Goal: Task Accomplishment & Management: Complete application form

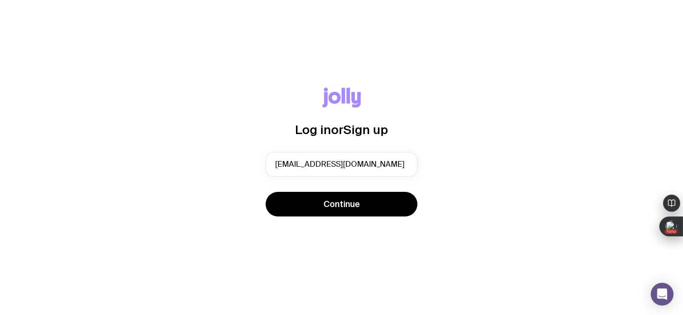
click at [361, 202] on button "Continue" at bounding box center [342, 204] width 152 height 25
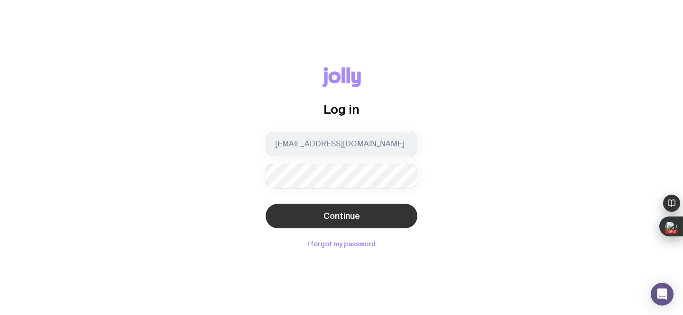
click at [358, 219] on span "Continue" at bounding box center [341, 216] width 37 height 11
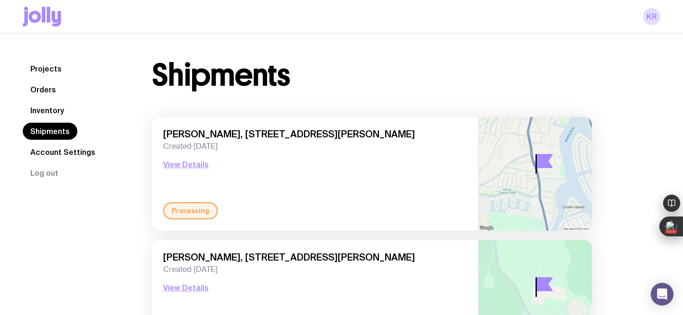
click at [52, 108] on link "Inventory" at bounding box center [47, 110] width 49 height 17
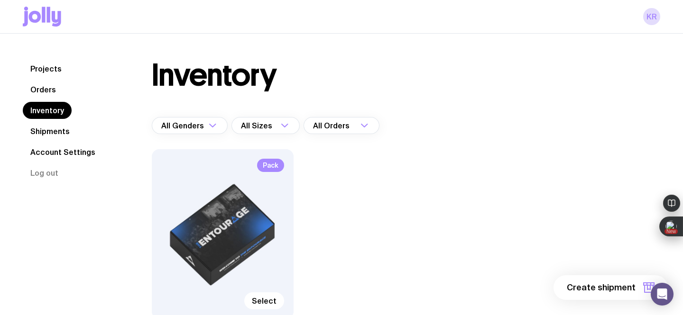
scroll to position [95, 0]
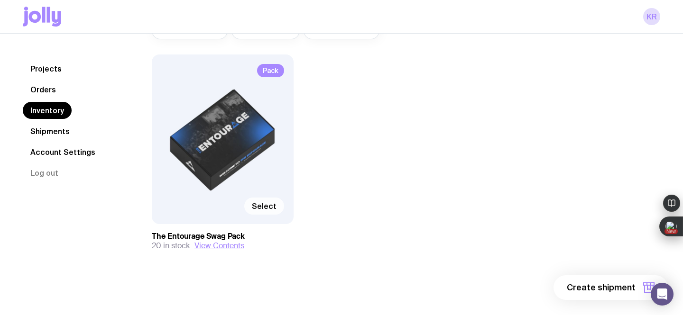
click at [267, 207] on span "Select" at bounding box center [264, 206] width 25 height 9
click at [0, 0] on input "Select" at bounding box center [0, 0] width 0 height 0
click at [626, 287] on span "1 item" at bounding box center [624, 287] width 24 height 11
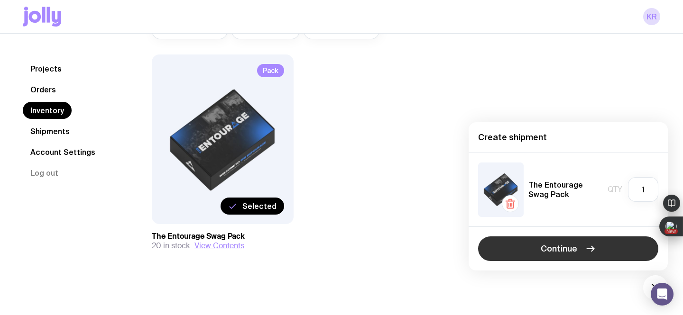
click at [581, 250] on button "Continue" at bounding box center [568, 249] width 180 height 25
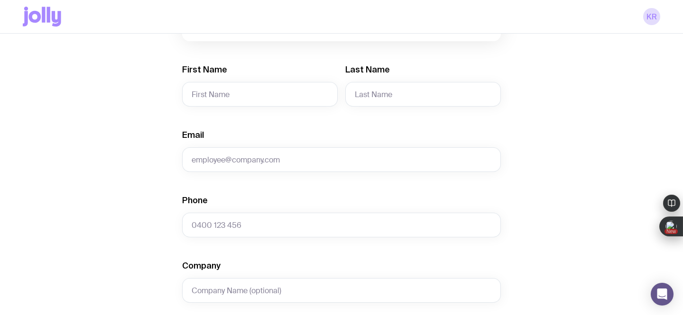
scroll to position [165, 0]
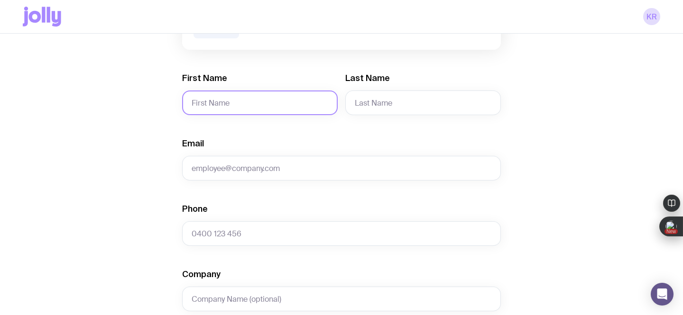
click at [262, 108] on input "First Name" at bounding box center [260, 103] width 156 height 25
paste input "[PERSON_NAME]"
drag, startPoint x: 253, startPoint y: 101, endPoint x: 207, endPoint y: 101, distance: 45.5
click at [207, 101] on input "[PERSON_NAME]" at bounding box center [260, 103] width 156 height 25
type input "[PERSON_NAME]"
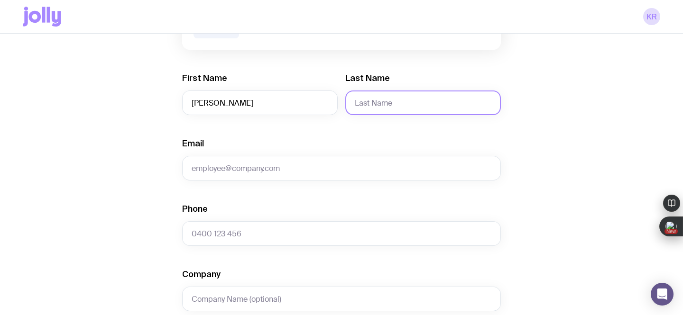
click at [362, 101] on input "Last Name" at bounding box center [423, 103] width 156 height 25
paste input "[PERSON_NAME]"
drag, startPoint x: 374, startPoint y: 105, endPoint x: 340, endPoint y: 103, distance: 34.6
click at [340, 103] on div "First Name [PERSON_NAME] Last Name [PERSON_NAME]" at bounding box center [341, 94] width 319 height 43
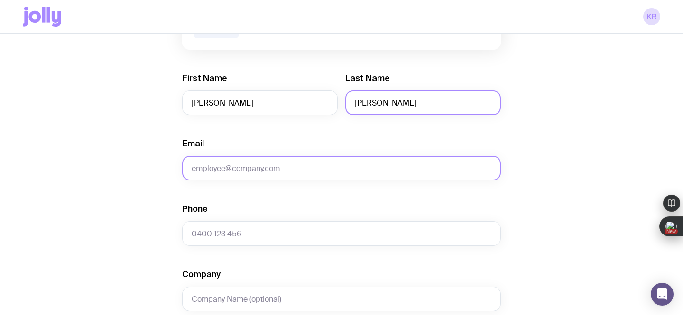
type input "[PERSON_NAME]"
click at [203, 172] on input "Email" at bounding box center [341, 168] width 319 height 25
paste input "[EMAIL_ADDRESS][DOMAIN_NAME]"
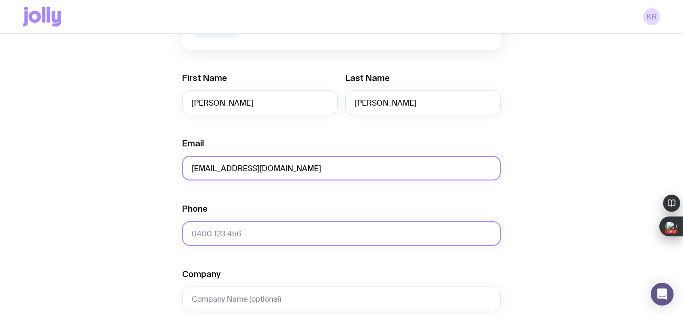
type input "[EMAIL_ADDRESS][DOMAIN_NAME]"
click at [226, 232] on input "Phone" at bounding box center [341, 233] width 319 height 25
paste input "410 041 351"
click at [192, 235] on input "410 041 351" at bounding box center [341, 233] width 319 height 25
type input "0410 041 351"
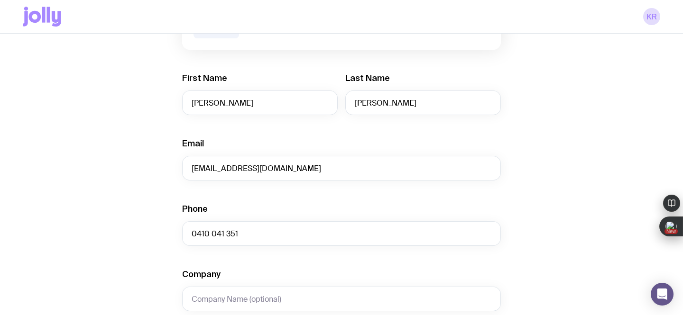
click at [120, 244] on div "Create shipment Shipment details 1 The Entourage Swag Pack First Name [PERSON_N…" at bounding box center [341, 267] width 637 height 721
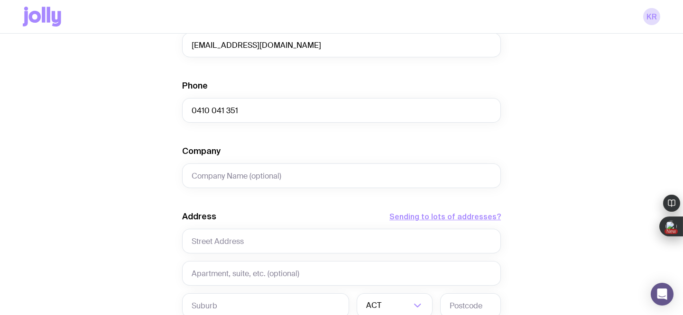
scroll to position [289, 0]
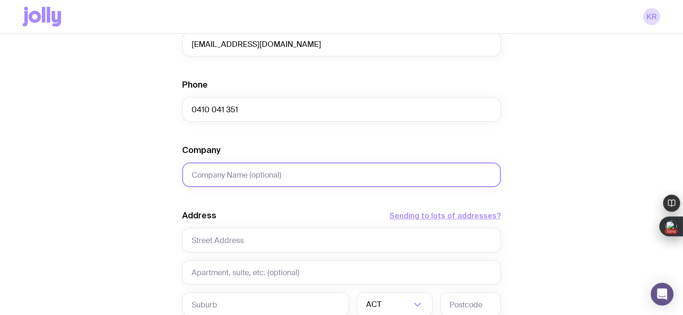
click at [196, 176] on input "Company" at bounding box center [341, 175] width 319 height 25
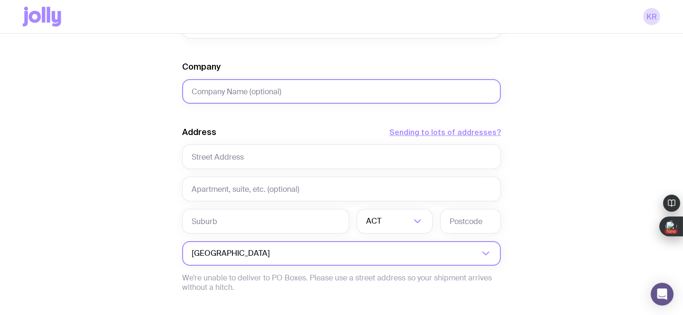
scroll to position [379, 0]
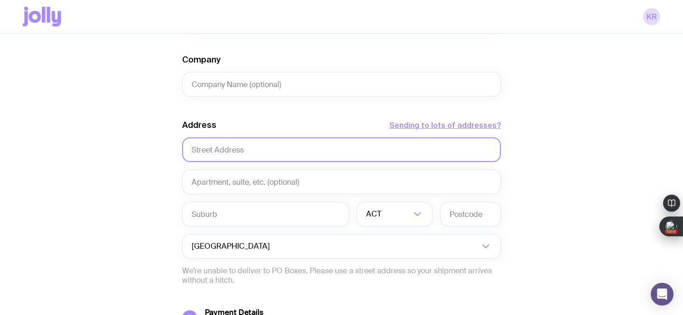
click at [252, 146] on input "text" at bounding box center [341, 150] width 319 height 25
paste input "[STREET_ADDRESS]"
drag, startPoint x: 367, startPoint y: 149, endPoint x: 264, endPoint y: 149, distance: 102.9
click at [264, 149] on input "[STREET_ADDRESS]" at bounding box center [341, 150] width 319 height 25
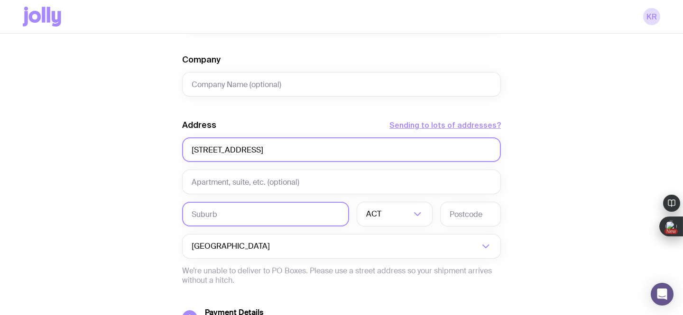
type input "[STREET_ADDRESS]"
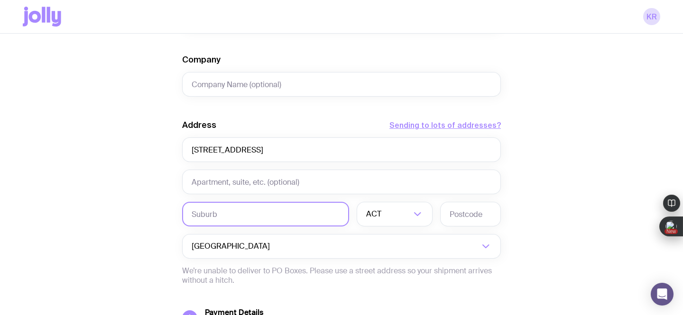
click at [226, 215] on input "text" at bounding box center [265, 214] width 167 height 25
paste input "[STREET_ADDRESS]"
drag, startPoint x: 249, startPoint y: 213, endPoint x: 169, endPoint y: 217, distance: 80.2
click at [169, 217] on div "Create shipment Shipment details 1 The Entourage Swag Pack First Name [PERSON_N…" at bounding box center [341, 52] width 637 height 721
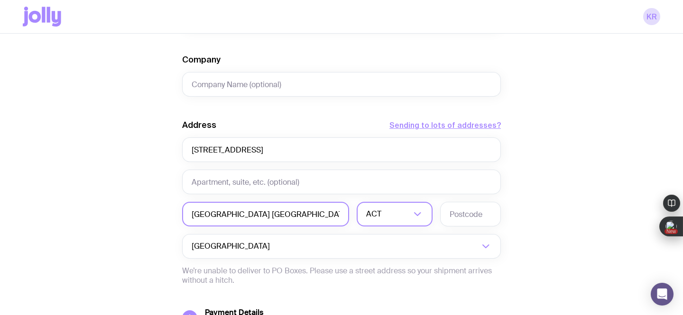
type input "[GEOGRAPHIC_DATA] [GEOGRAPHIC_DATA]"
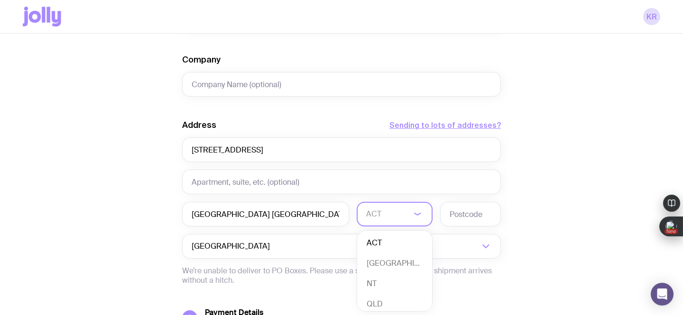
click at [376, 213] on div "ACT" at bounding box center [384, 214] width 55 height 25
click at [379, 300] on li "WA" at bounding box center [394, 299] width 75 height 20
click at [470, 213] on input "text" at bounding box center [470, 214] width 61 height 25
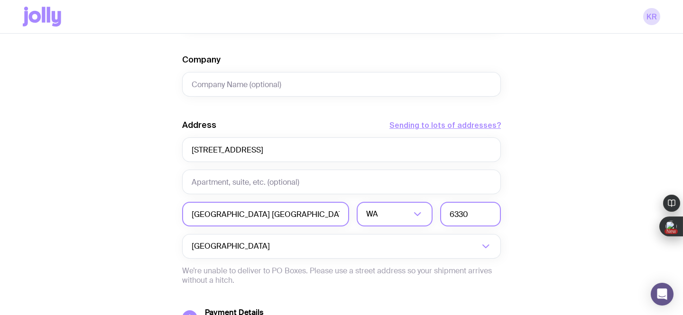
type input "6330"
drag, startPoint x: 289, startPoint y: 215, endPoint x: 215, endPoint y: 218, distance: 74.5
click at [215, 218] on input "[GEOGRAPHIC_DATA] [GEOGRAPHIC_DATA]" at bounding box center [265, 214] width 167 height 25
type input "[GEOGRAPHIC_DATA]"
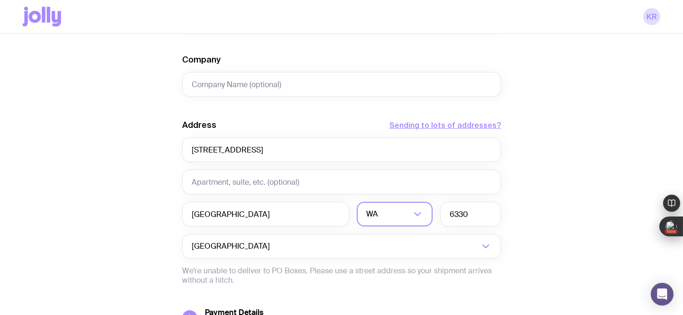
click at [97, 228] on div "Create shipment Shipment details 1 The Entourage Swag Pack First Name [PERSON_N…" at bounding box center [341, 52] width 637 height 721
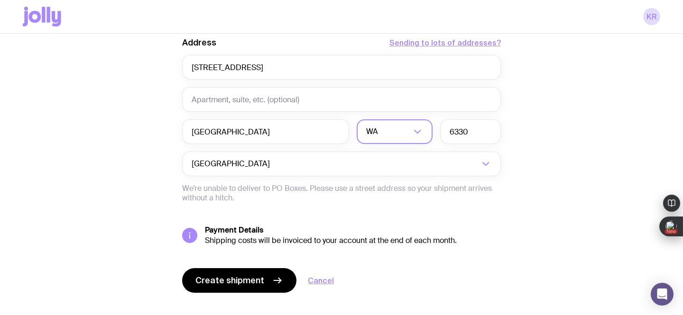
scroll to position [471, 0]
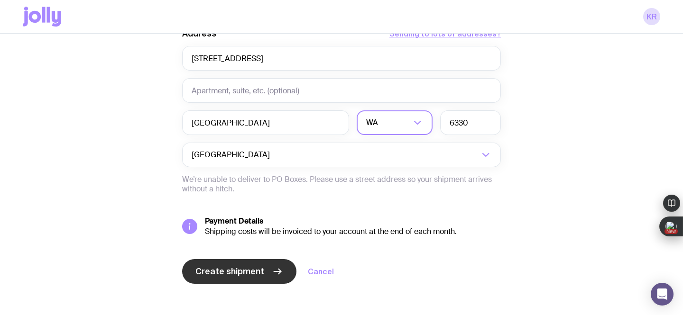
click at [205, 278] on button "Create shipment" at bounding box center [239, 271] width 114 height 25
